Goal: Navigation & Orientation: Find specific page/section

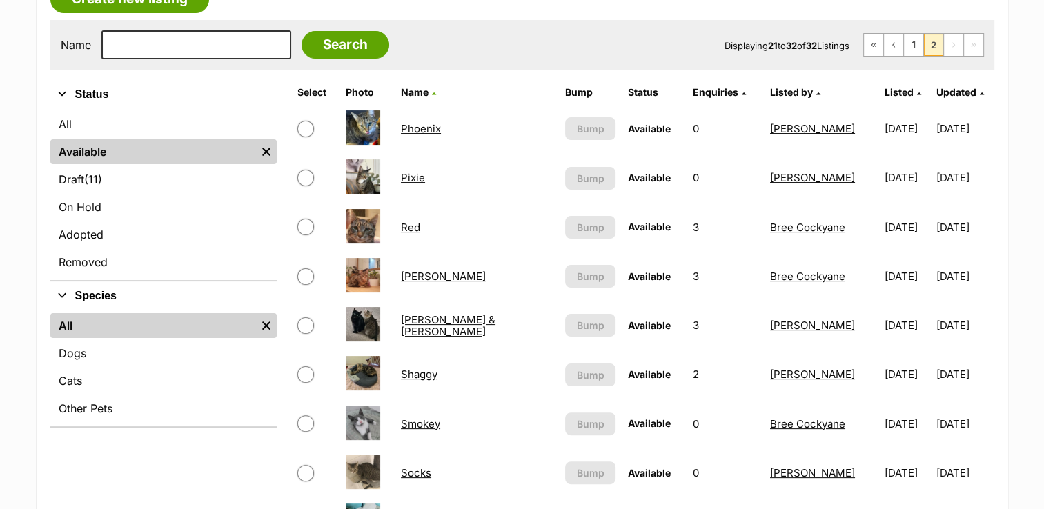
scroll to position [279, 0]
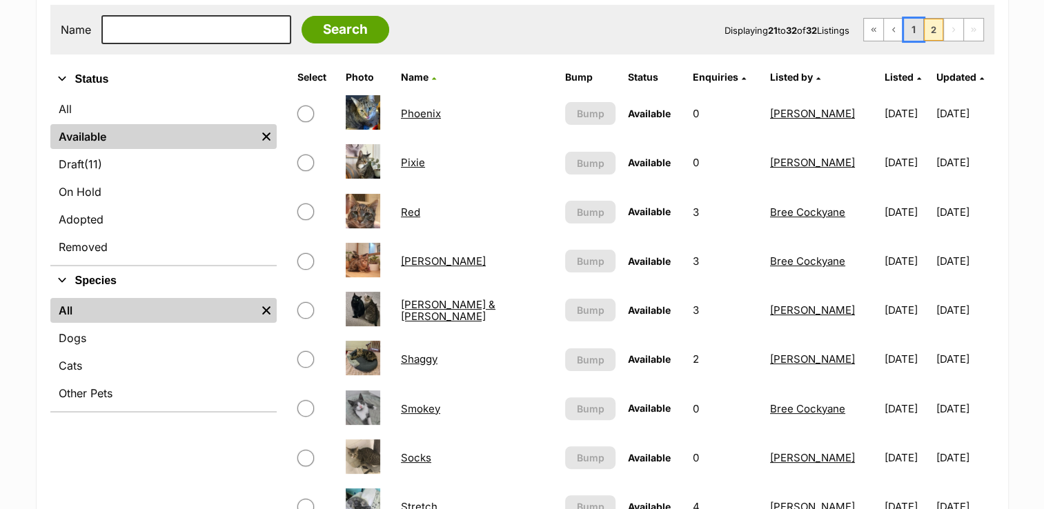
click at [908, 32] on link "1" at bounding box center [913, 30] width 19 height 22
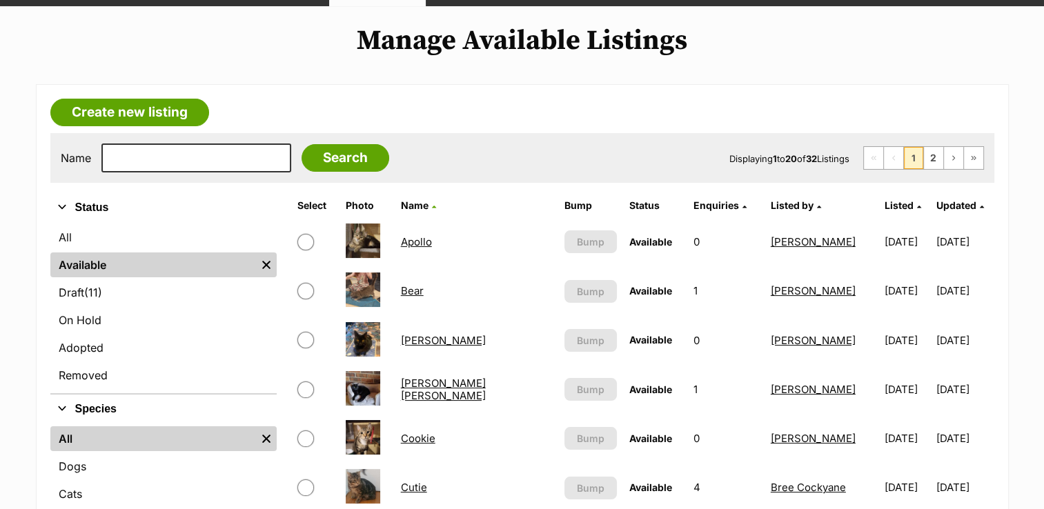
scroll to position [161, 0]
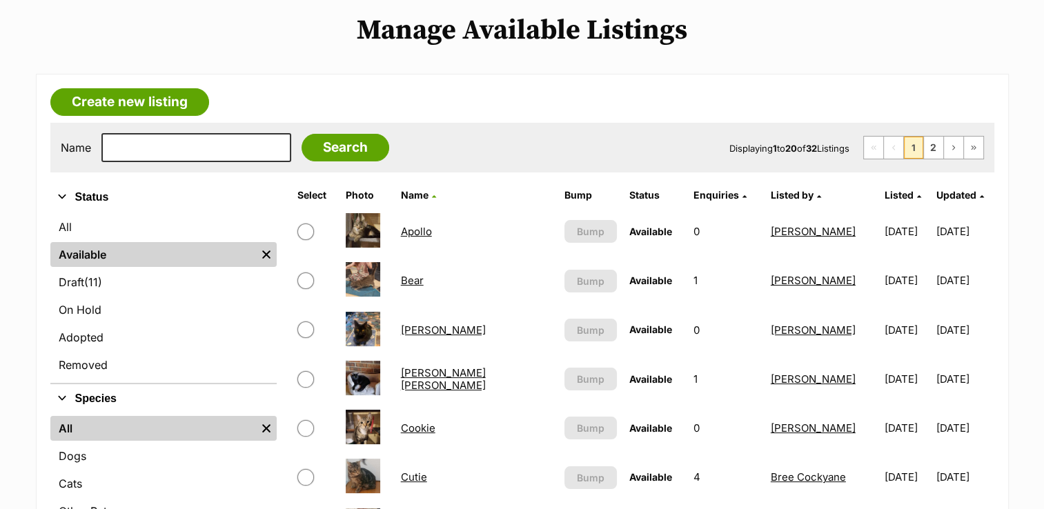
click at [428, 378] on link "[PERSON_NAME] [PERSON_NAME]" at bounding box center [443, 378] width 85 height 25
